Goal: Navigation & Orientation: Find specific page/section

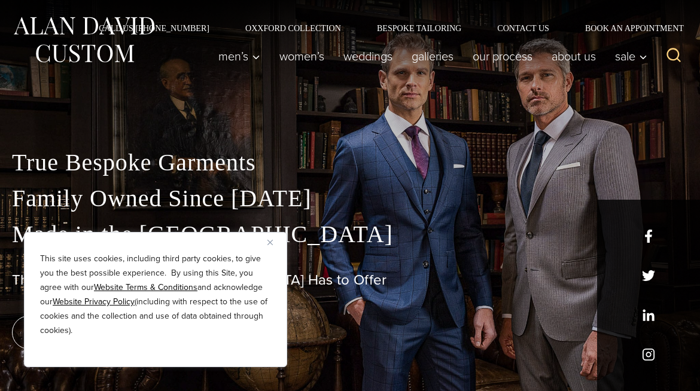
click at [273, 242] on button "Close" at bounding box center [274, 242] width 14 height 14
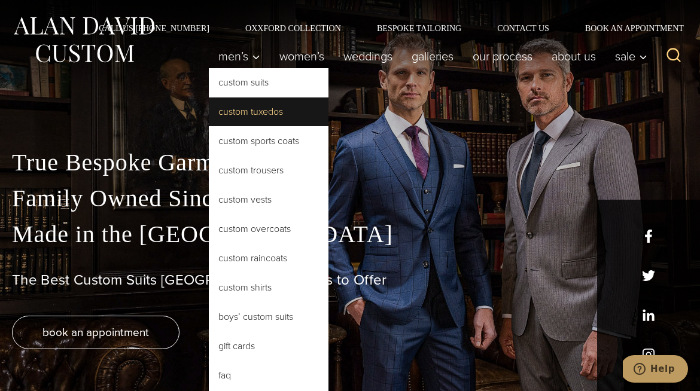
click at [266, 108] on link "Custom Tuxedos" at bounding box center [269, 112] width 120 height 29
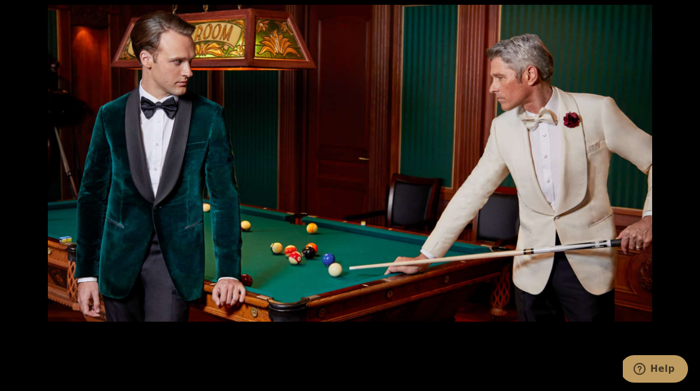
scroll to position [1733, 0]
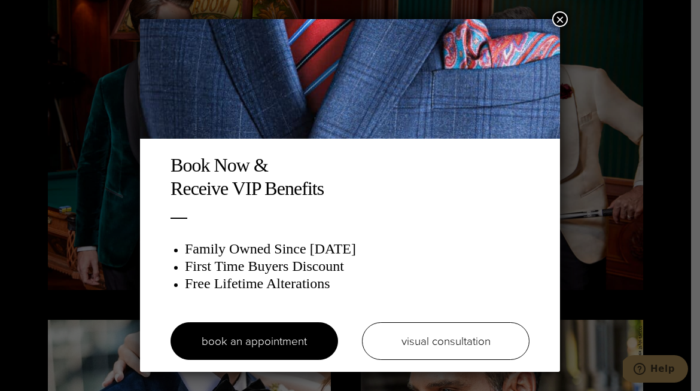
click at [470, 98] on img at bounding box center [350, 79] width 420 height 120
click at [562, 17] on button "×" at bounding box center [560, 19] width 16 height 16
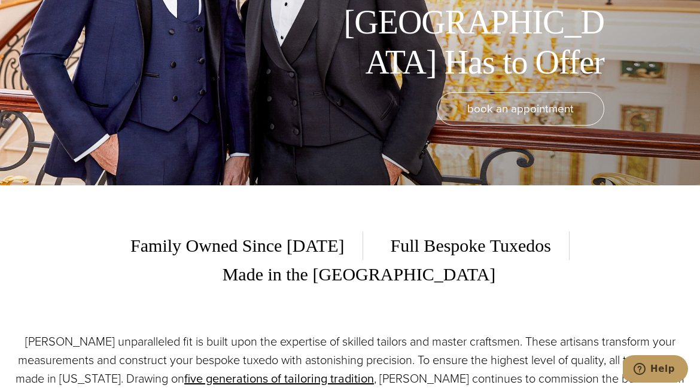
scroll to position [0, 0]
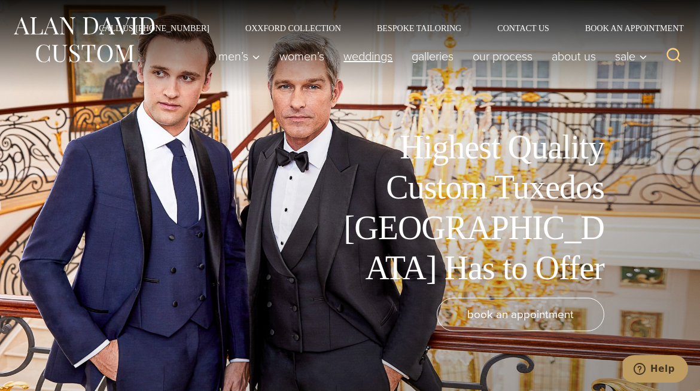
click at [373, 50] on link "weddings" at bounding box center [368, 56] width 68 height 24
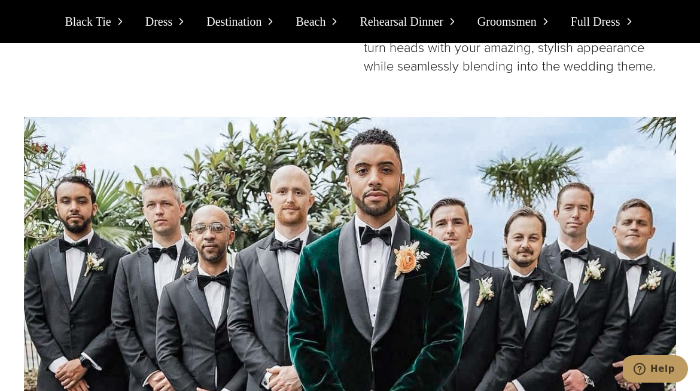
scroll to position [6621, 0]
